Goal: Transaction & Acquisition: Purchase product/service

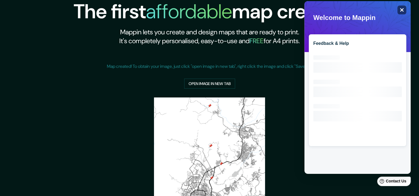
click at [403, 9] on icon "Close" at bounding box center [401, 10] width 4 height 4
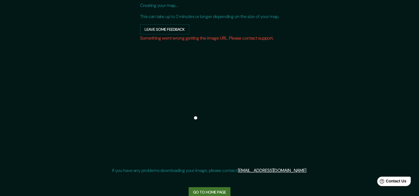
scroll to position [66, 0]
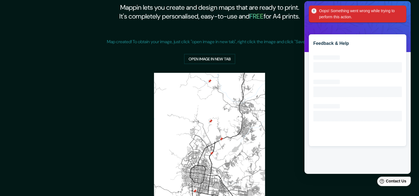
scroll to position [11, 0]
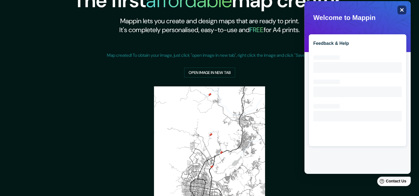
click at [403, 9] on icon "Close" at bounding box center [401, 10] width 4 height 4
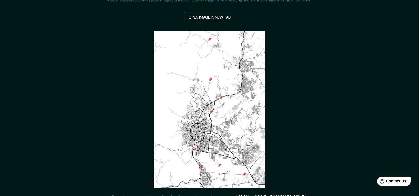
scroll to position [0, 0]
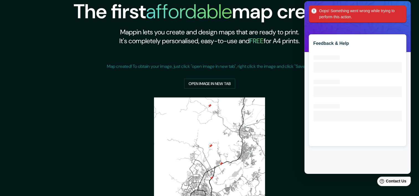
click at [402, 11] on div "Oops! Something went wrong while trying to perform this action." at bounding box center [356, 14] width 97 height 17
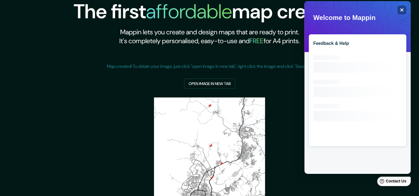
click at [405, 10] on div "Close" at bounding box center [401, 10] width 9 height 9
